Goal: Transaction & Acquisition: Purchase product/service

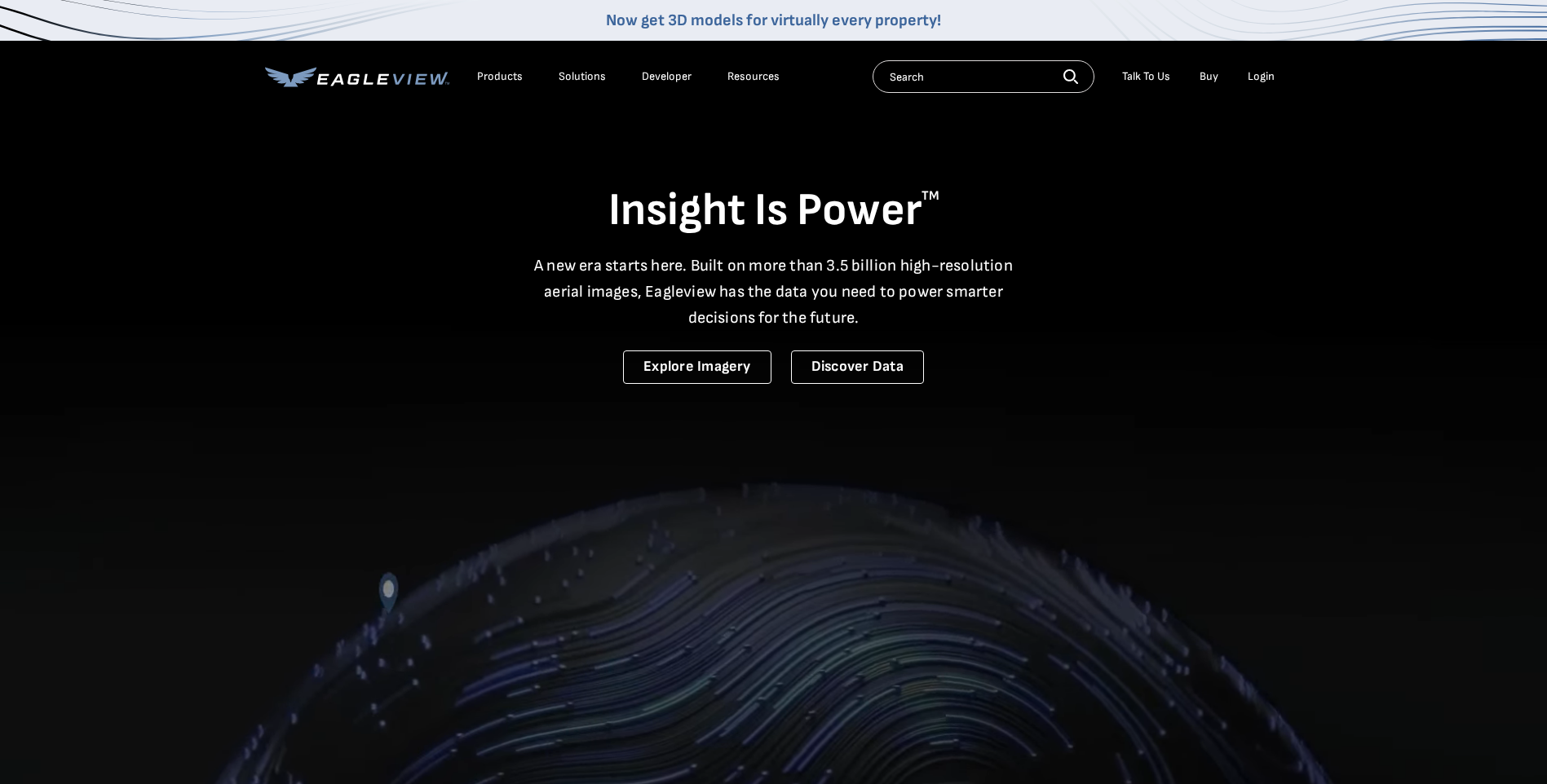
click at [1262, 80] on div "Login" at bounding box center [1261, 76] width 26 height 15
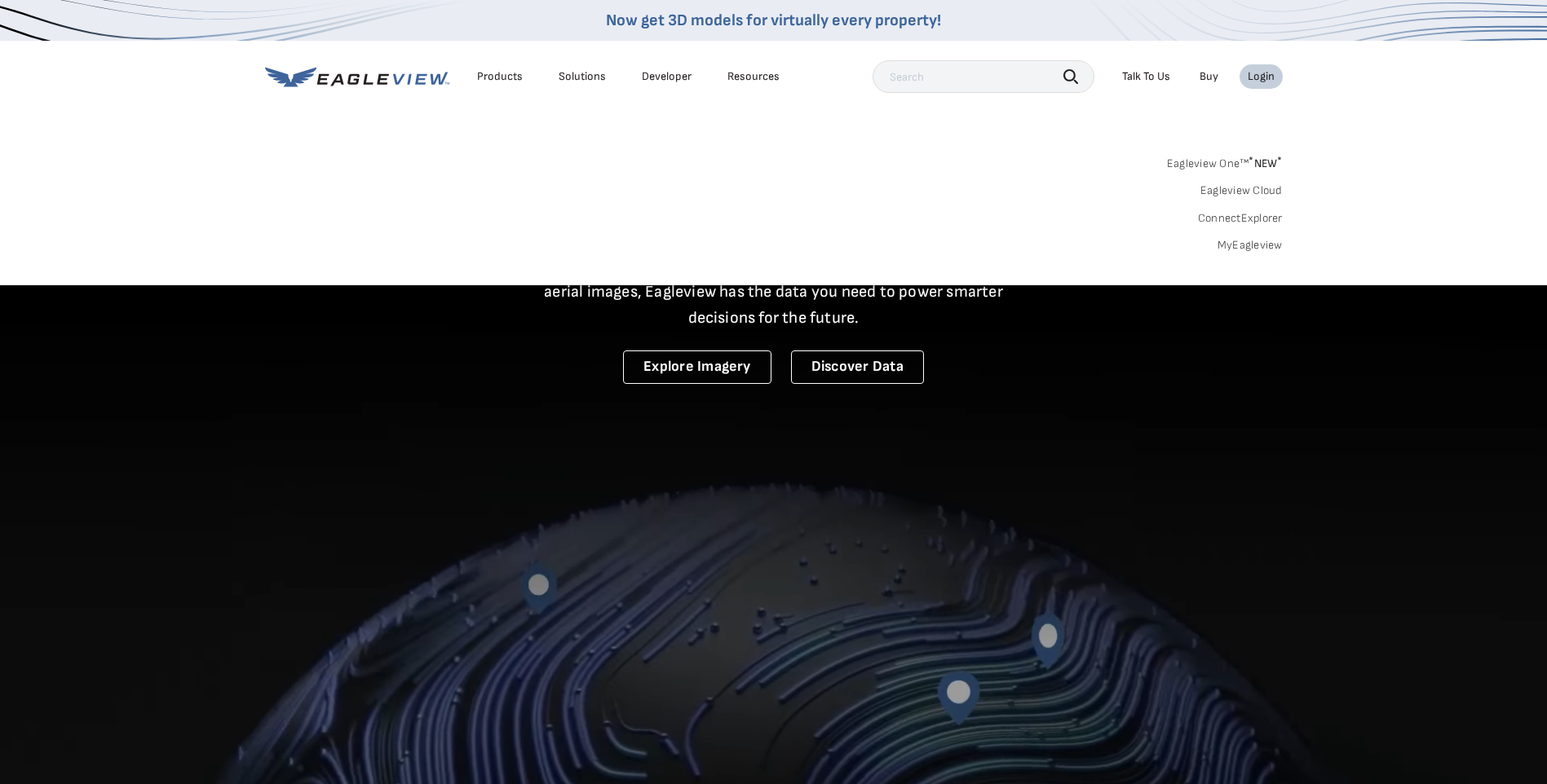
click at [1263, 241] on link "MyEagleview" at bounding box center [1250, 245] width 66 height 15
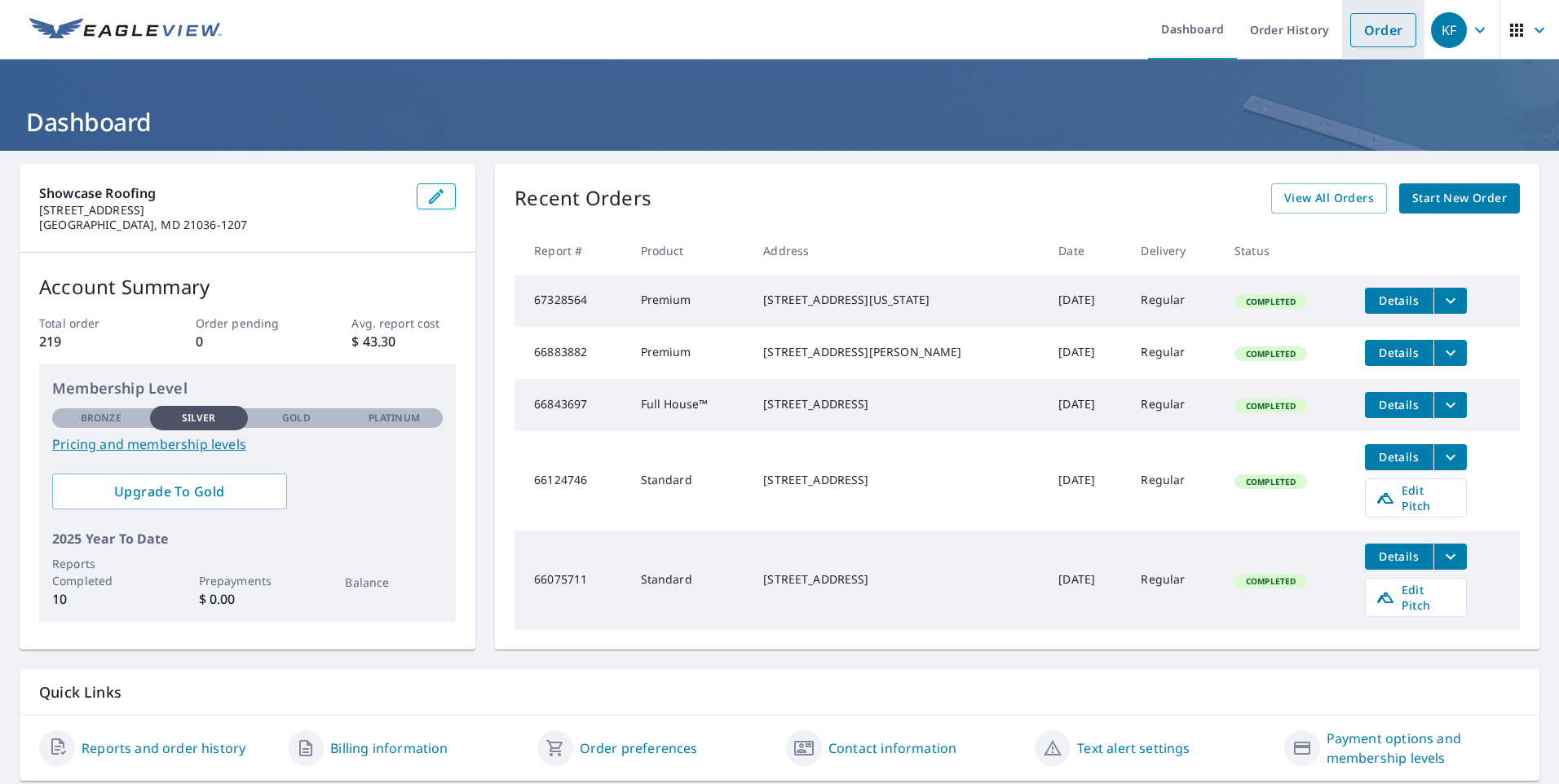
click at [1379, 36] on link "Order" at bounding box center [1383, 29] width 66 height 34
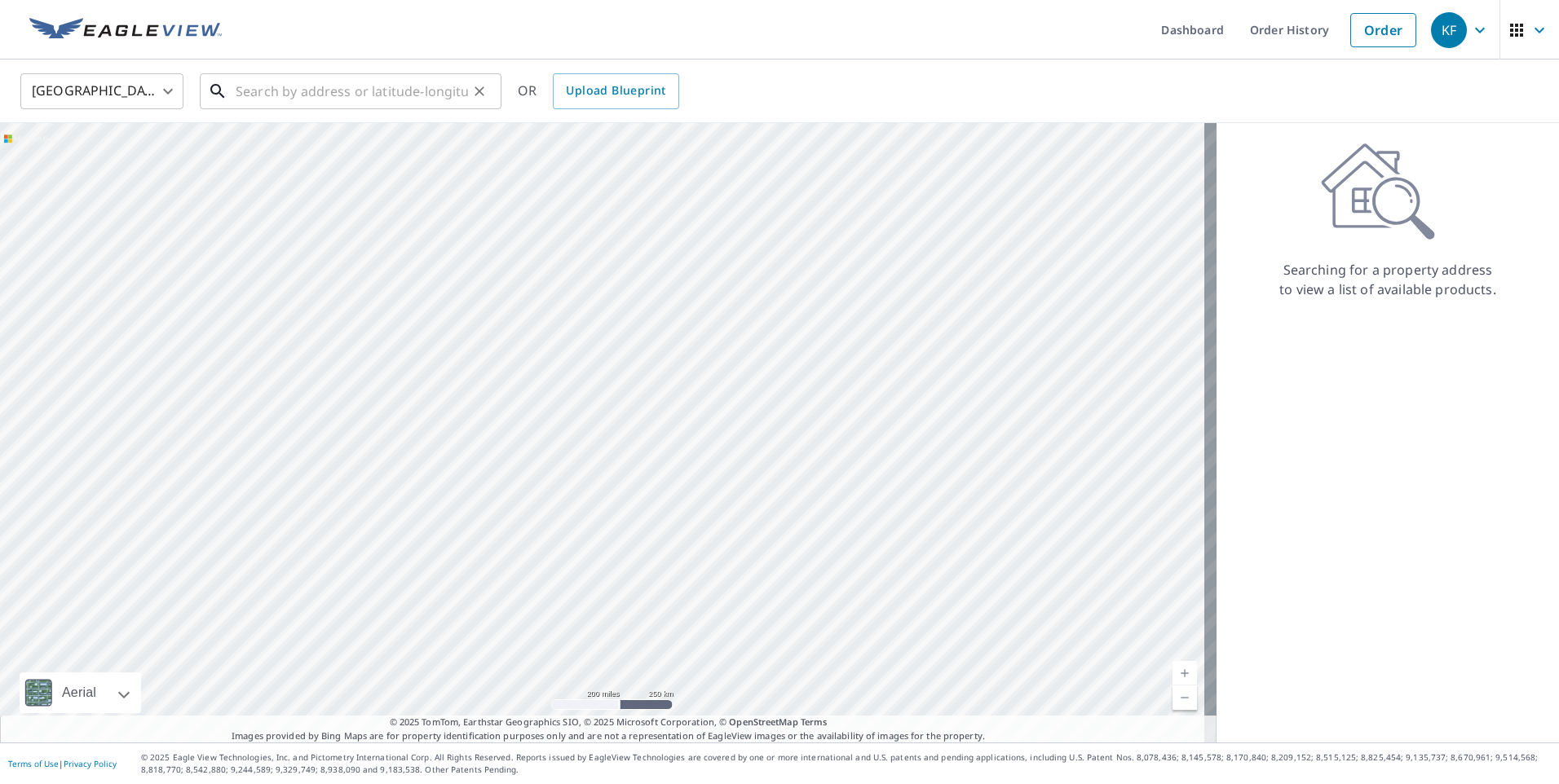
click at [345, 103] on input "text" at bounding box center [351, 91] width 232 height 46
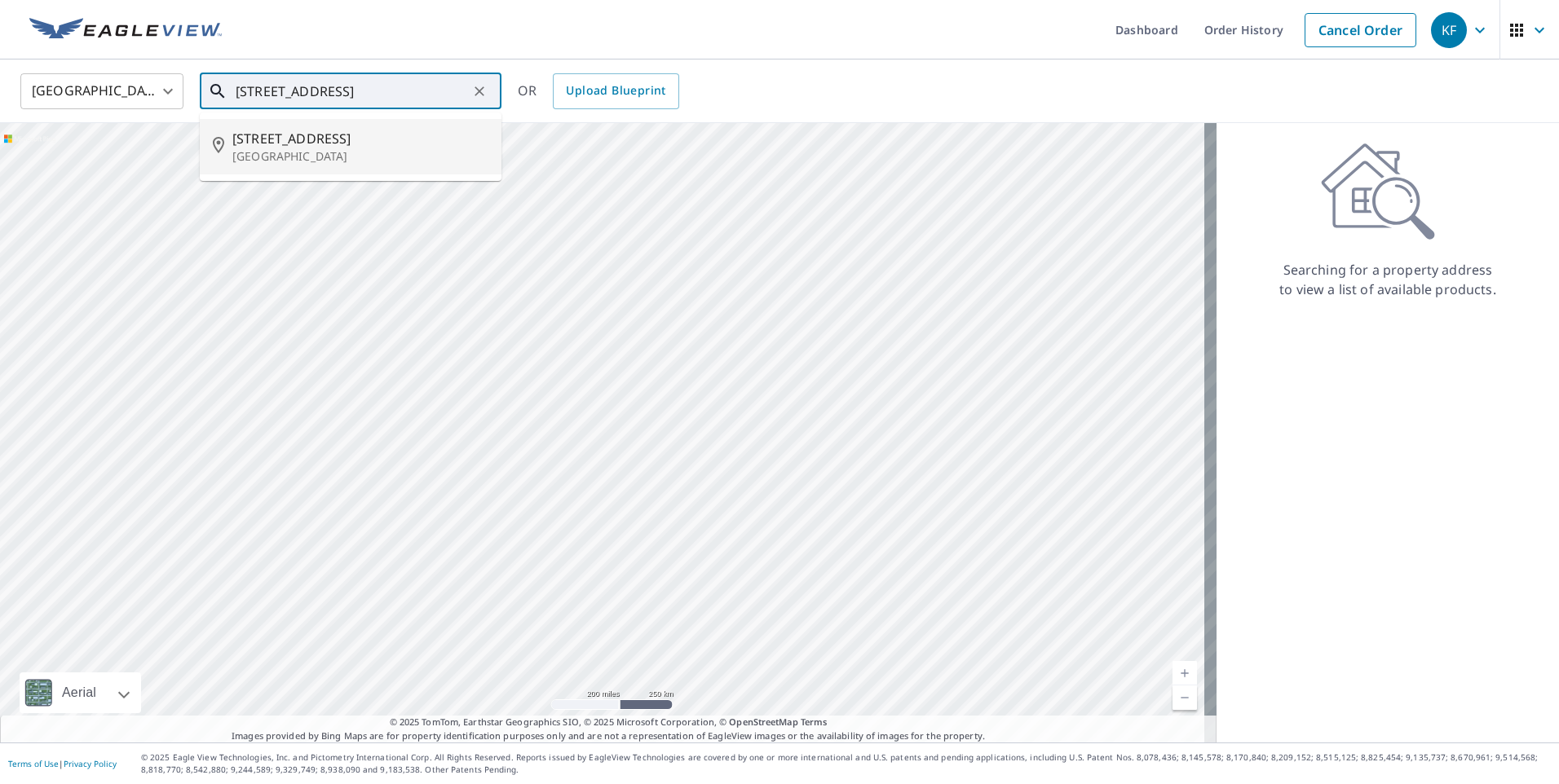
click at [385, 149] on p "[GEOGRAPHIC_DATA]" at bounding box center [360, 156] width 256 height 17
type input "[STREET_ADDRESS]"
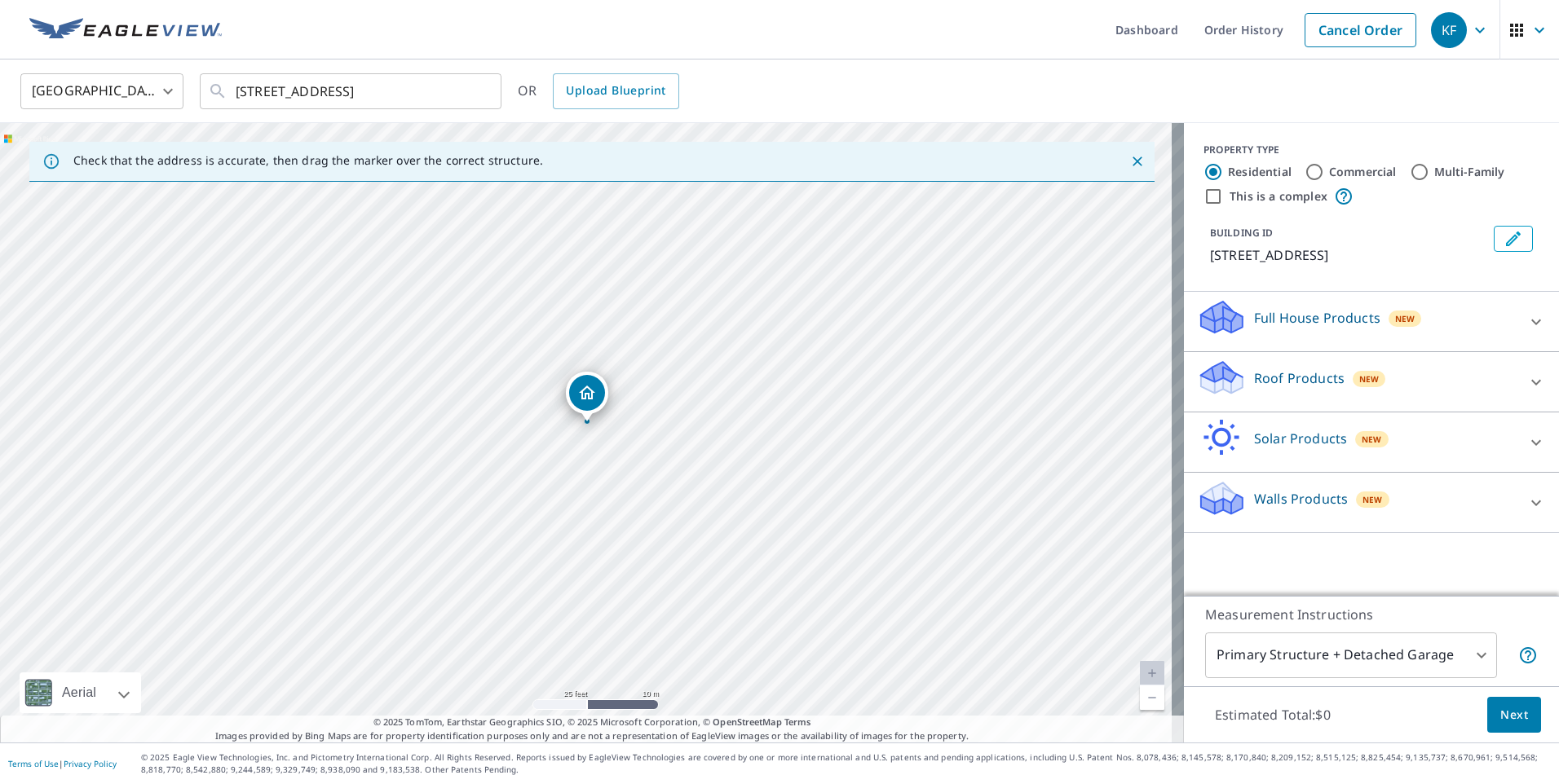
click at [1498, 390] on div "Roof Products New" at bounding box center [1357, 381] width 320 height 46
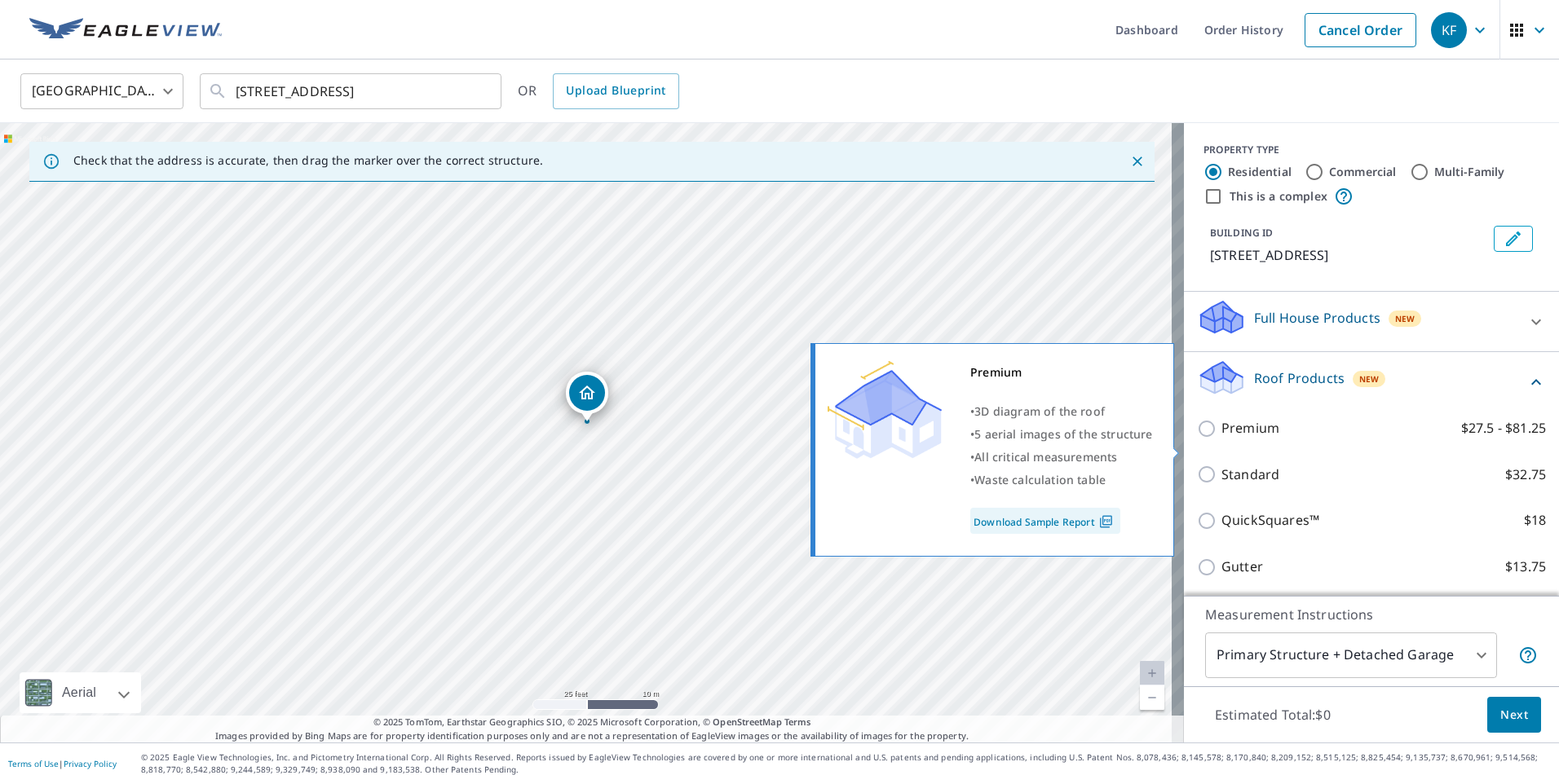
click at [1202, 438] on input "Premium $27.5 - $81.25" at bounding box center [1209, 429] width 25 height 20
checkbox input "true"
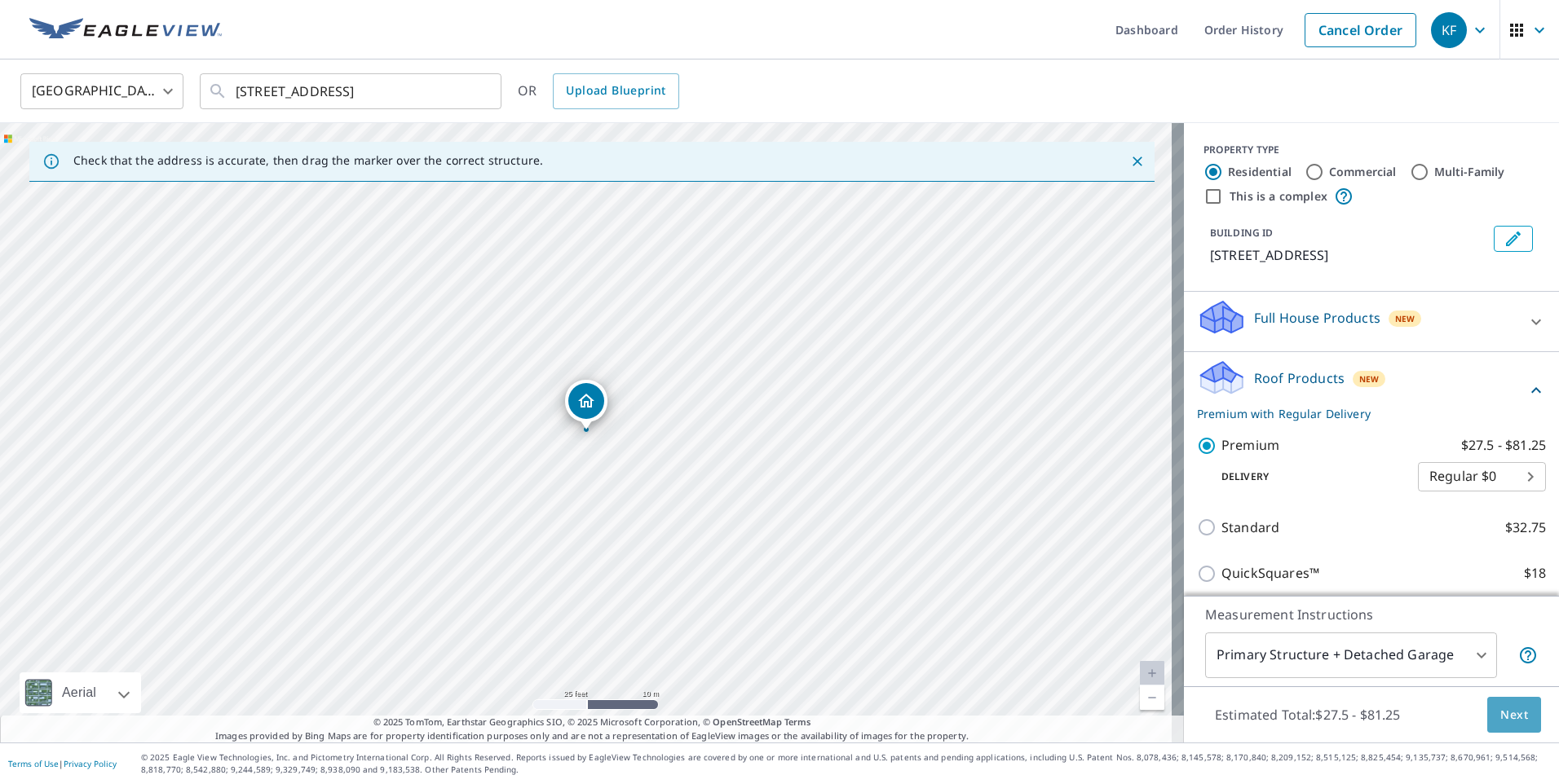
click at [1504, 717] on span "Next" at bounding box center [1514, 714] width 27 height 21
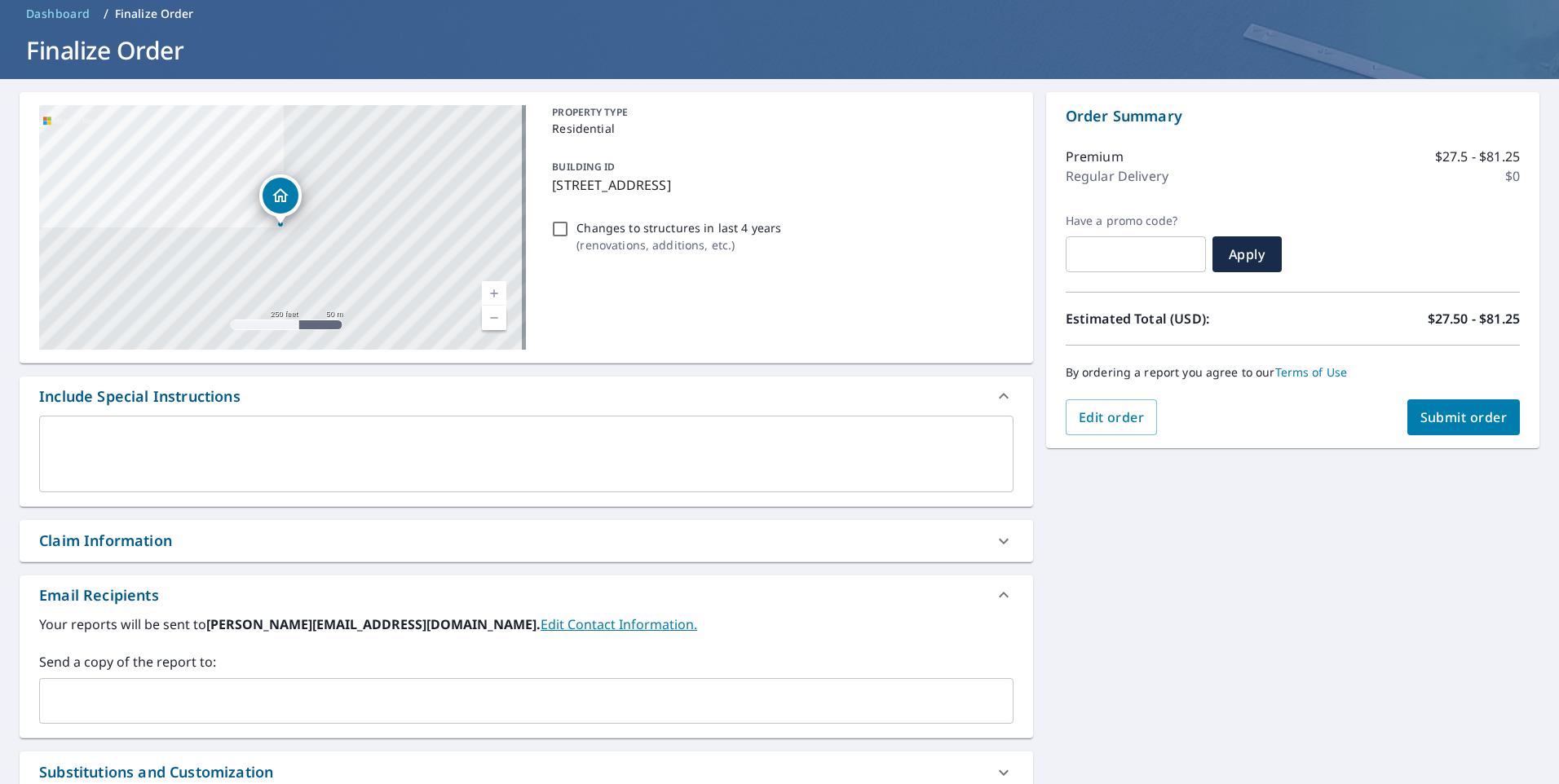
scroll to position [163, 0]
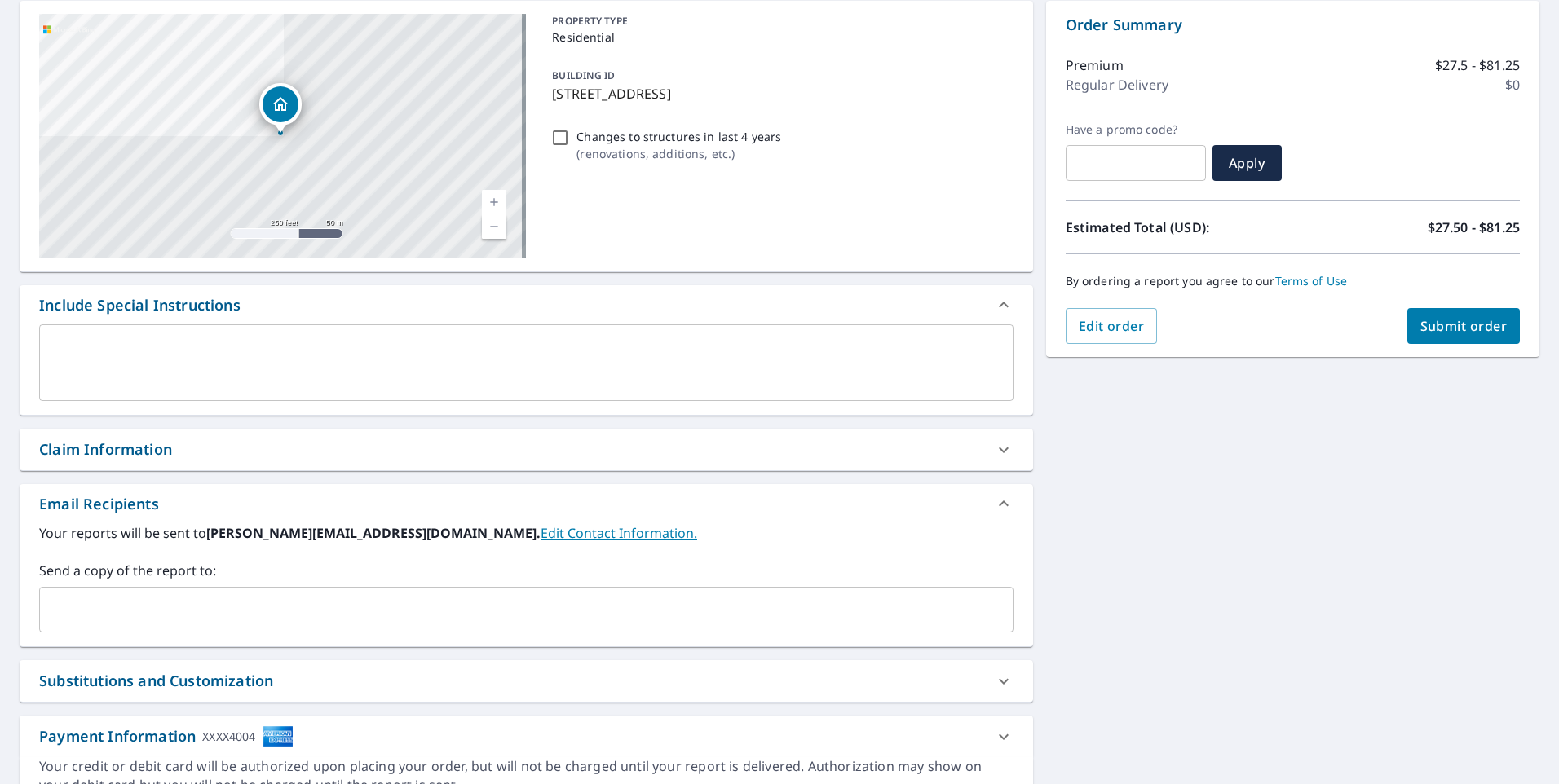
click at [138, 443] on div "Claim Information" at bounding box center [106, 449] width 133 height 22
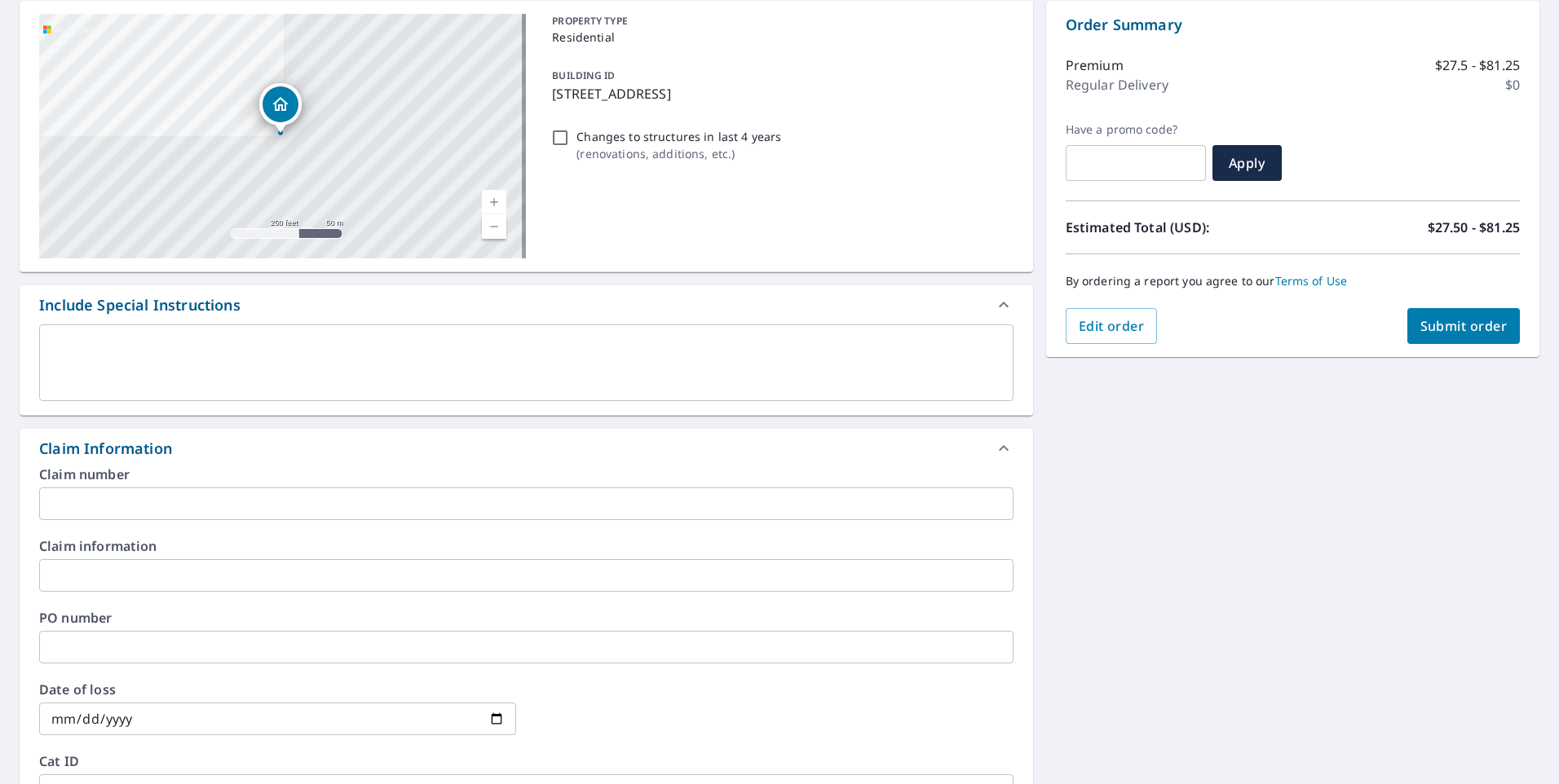
click at [100, 507] on input "text" at bounding box center [527, 503] width 975 height 32
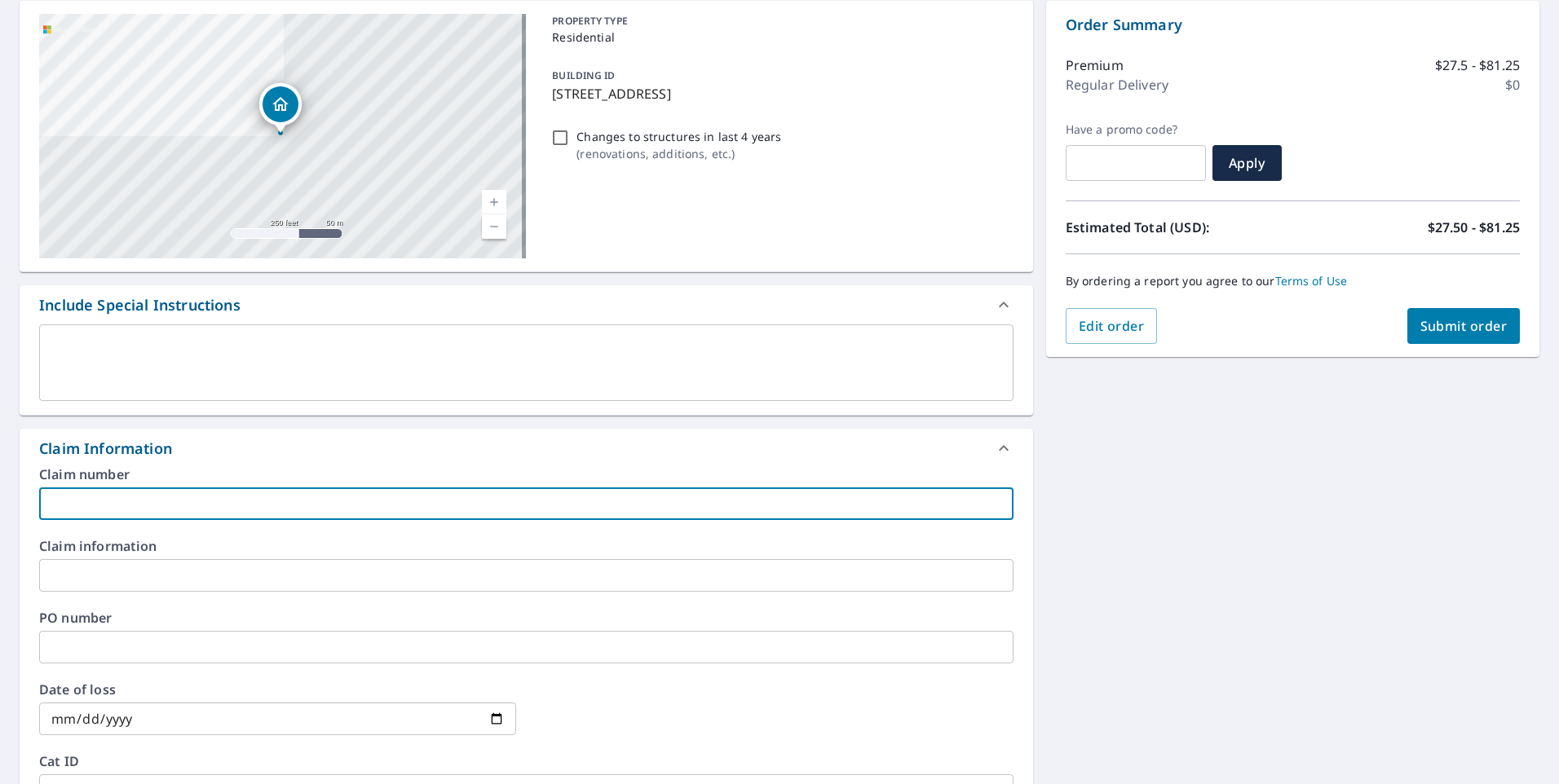
paste input "2088Q454J"
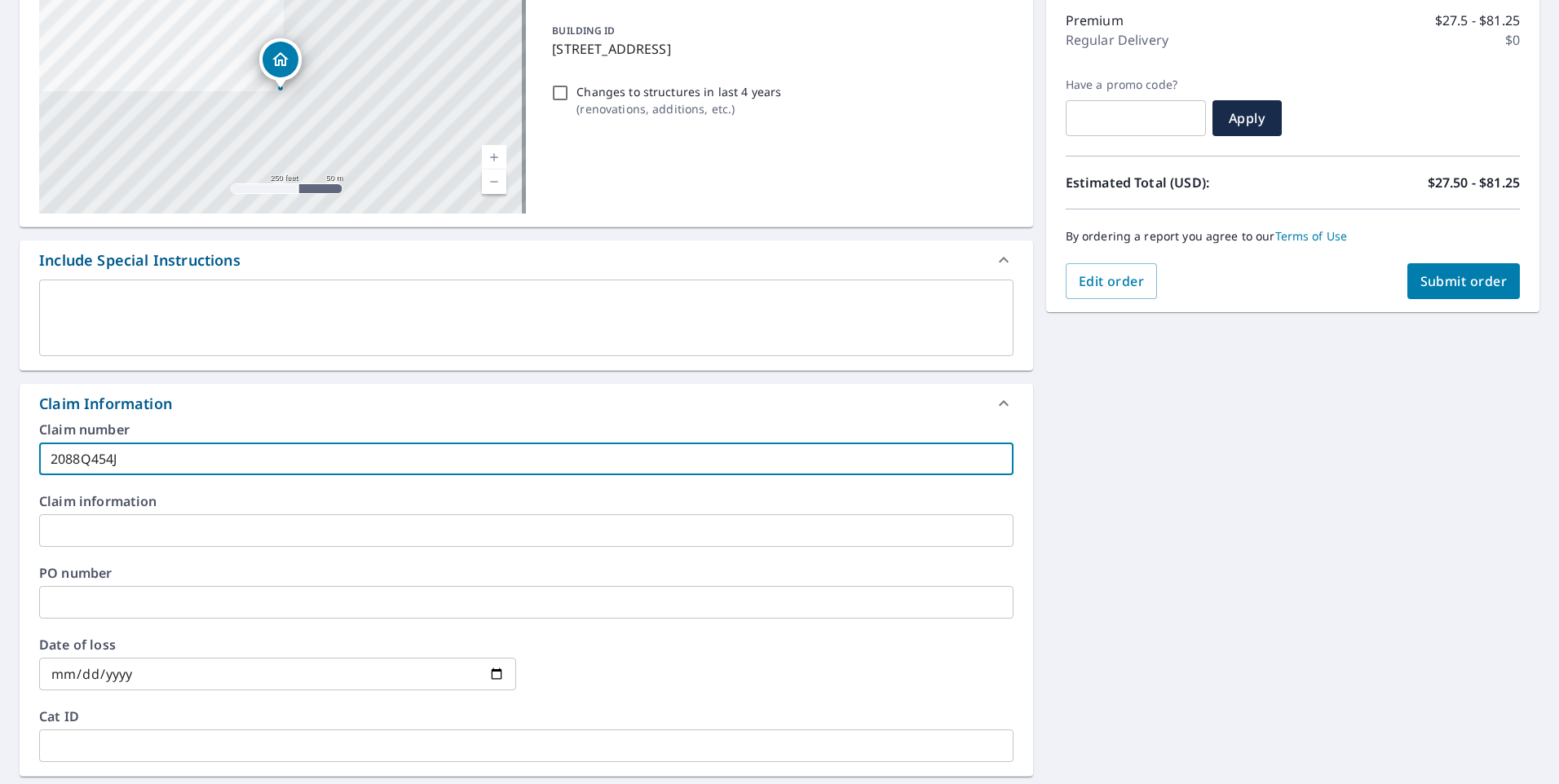
scroll to position [245, 0]
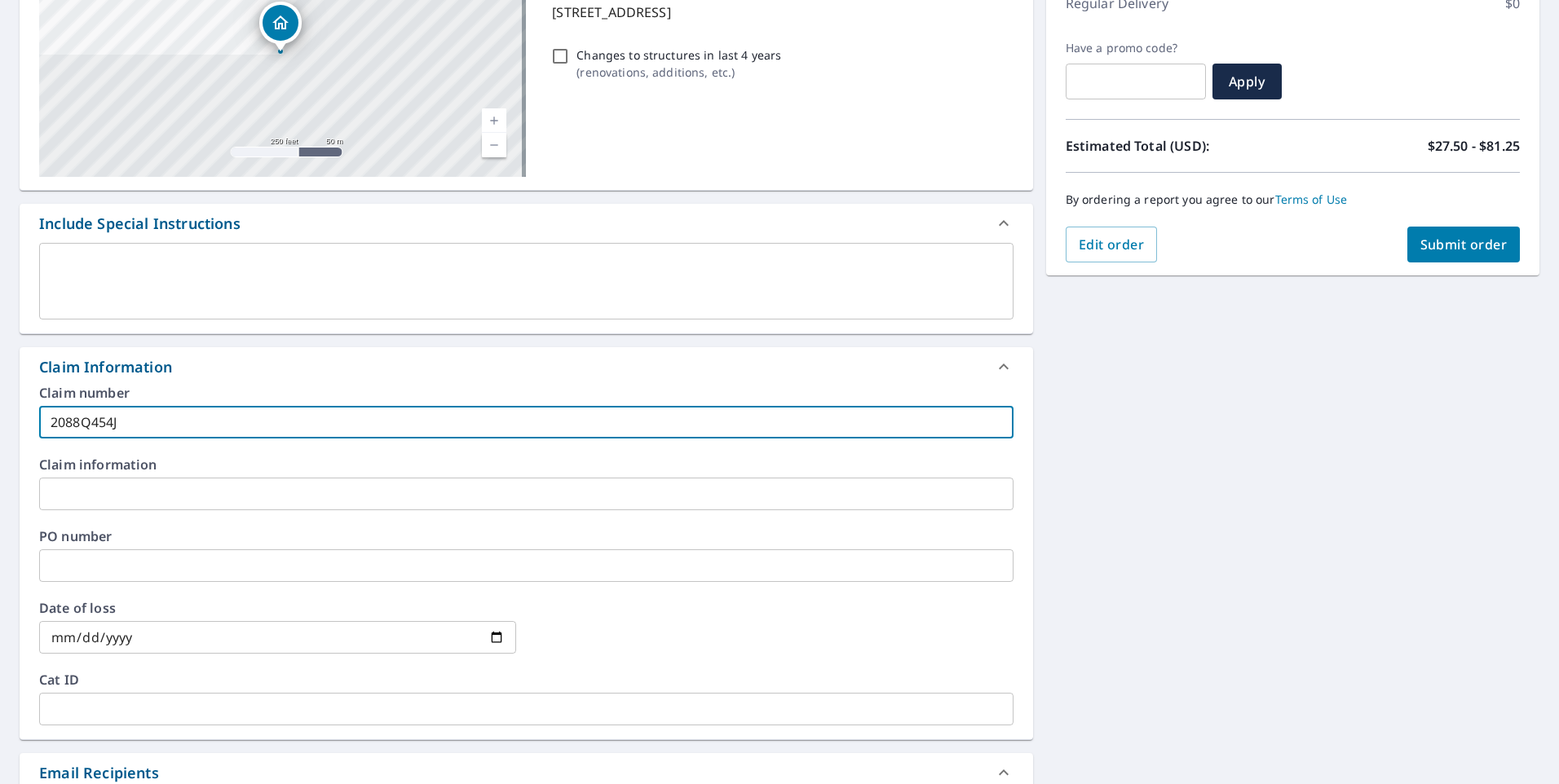
type input "2088Q454J"
click at [497, 643] on input "date" at bounding box center [277, 637] width 478 height 32
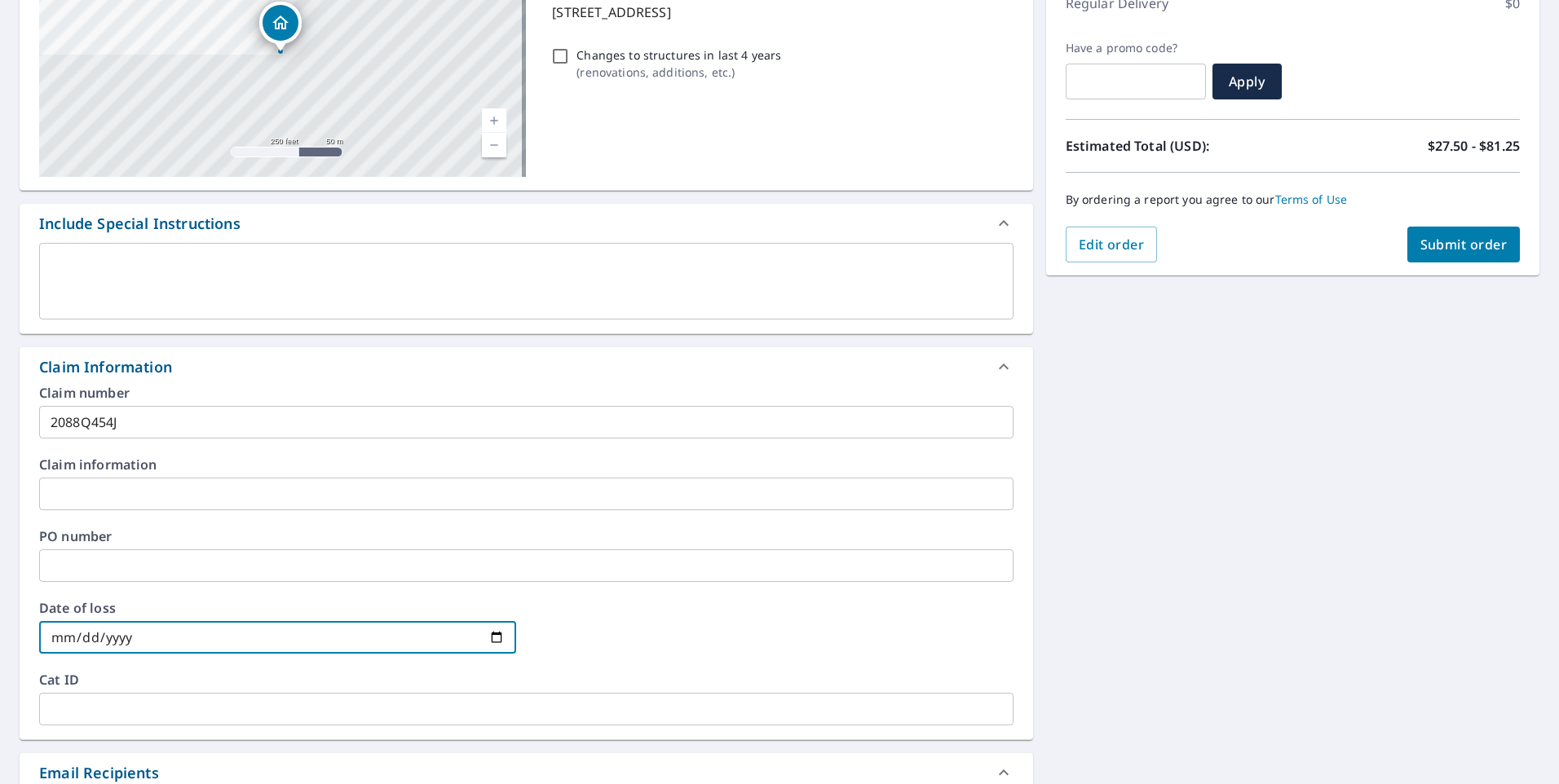
type input "[DATE]"
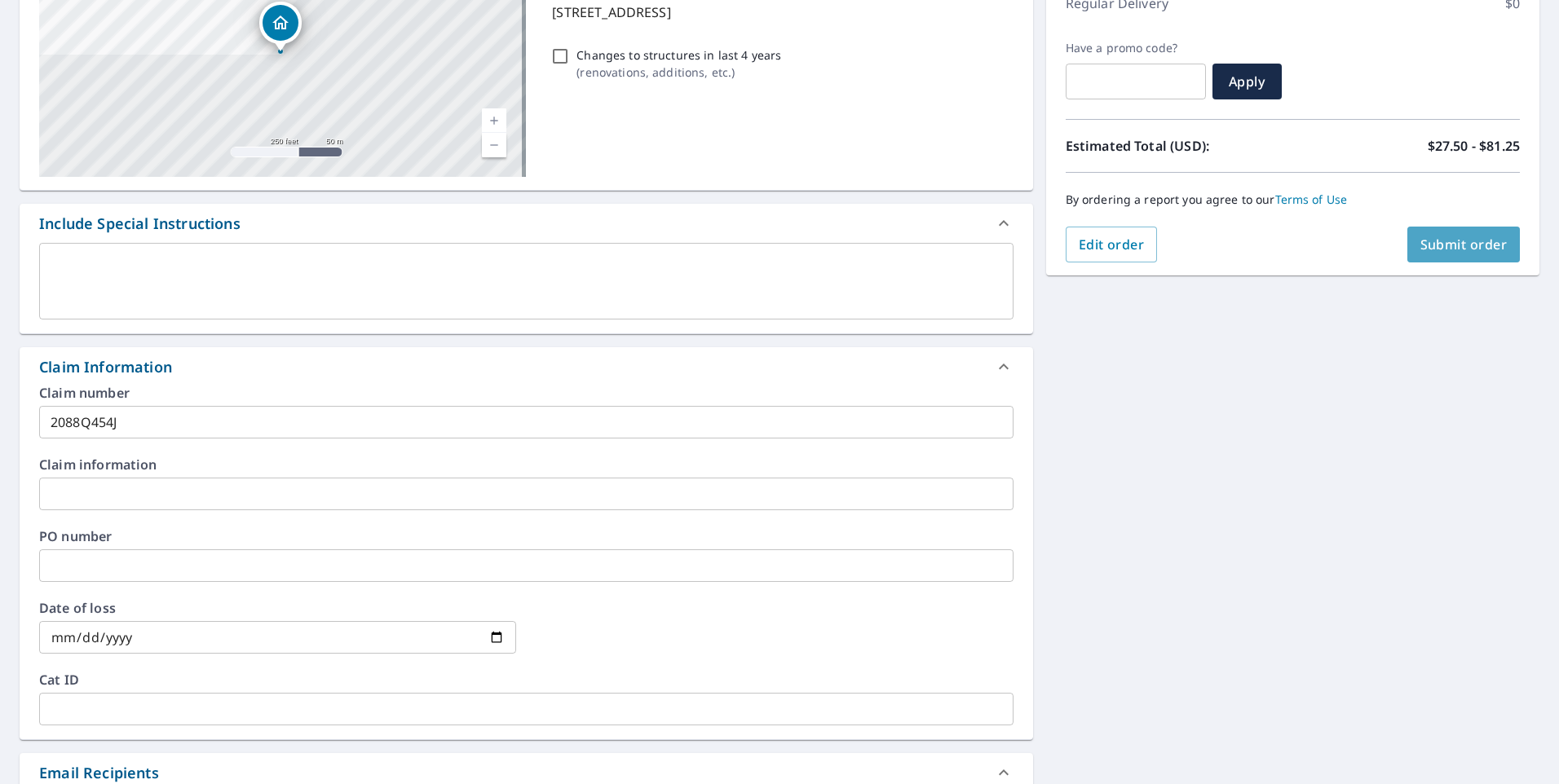
click at [1440, 248] on span "Submit order" at bounding box center [1464, 244] width 87 height 18
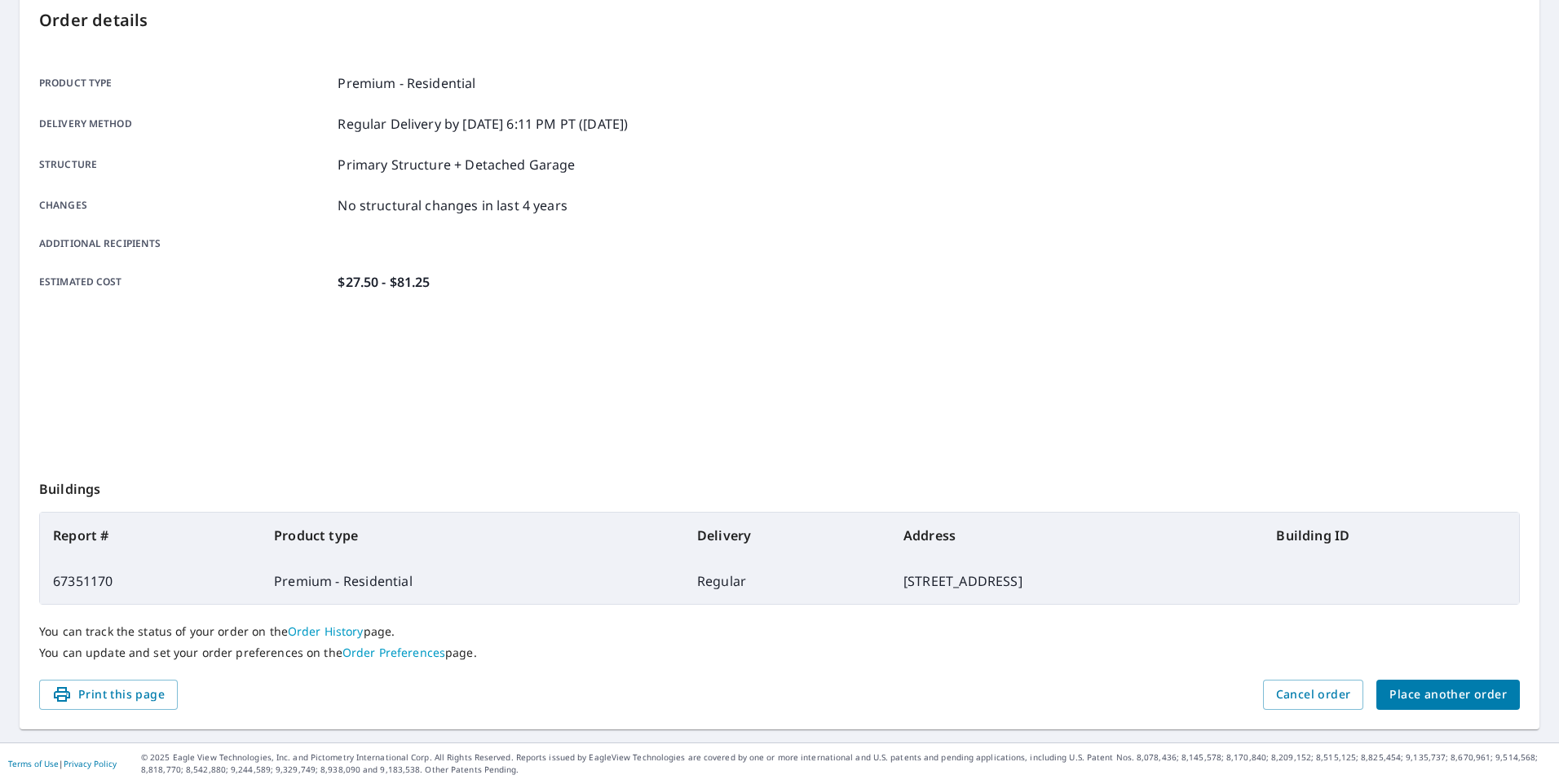
scroll to position [175, 0]
